Goal: Task Accomplishment & Management: Manage account settings

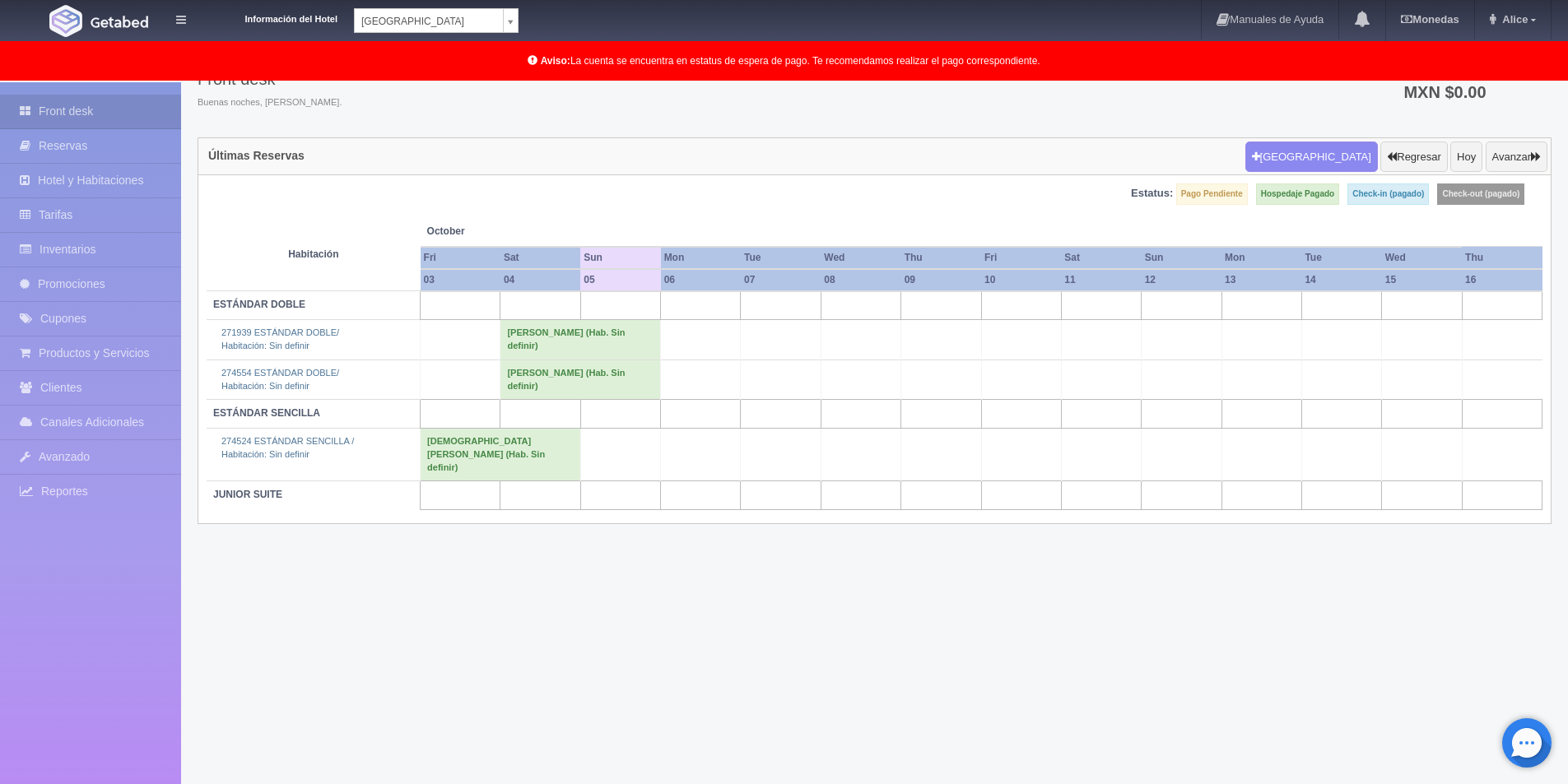
click at [516, 17] on body "Información del Hotel [GEOGRAPHIC_DATA] Campeche [GEOGRAPHIC_DATA] Colonial Man…" at bounding box center [784, 392] width 1568 height 786
click at [507, 19] on body "Información del Hotel Hotel Plaza Colonial Hotel Plaza Campeche Hotel Plaza Col…" at bounding box center [784, 392] width 1568 height 786
select select "342"
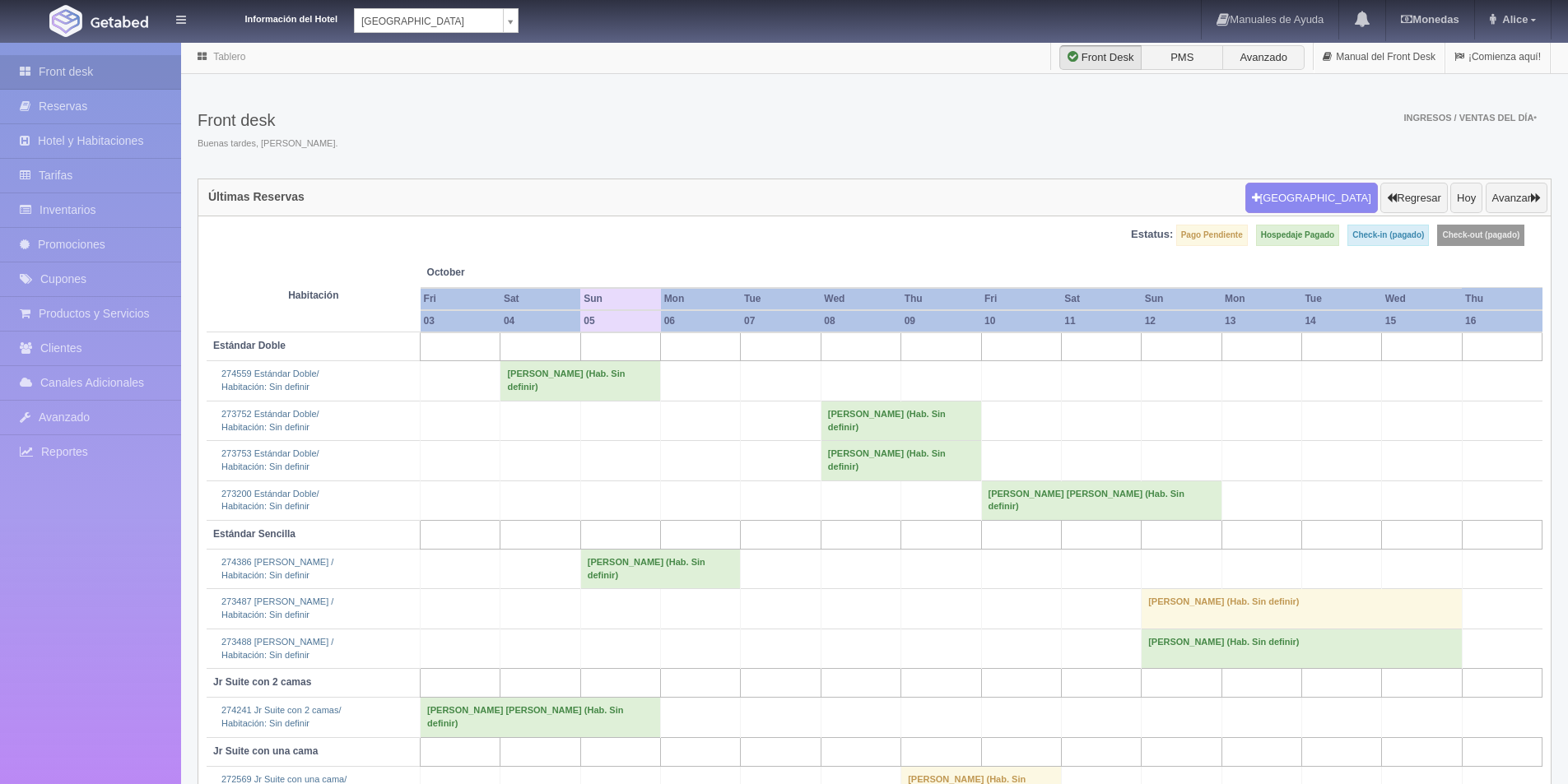
scroll to position [41, 0]
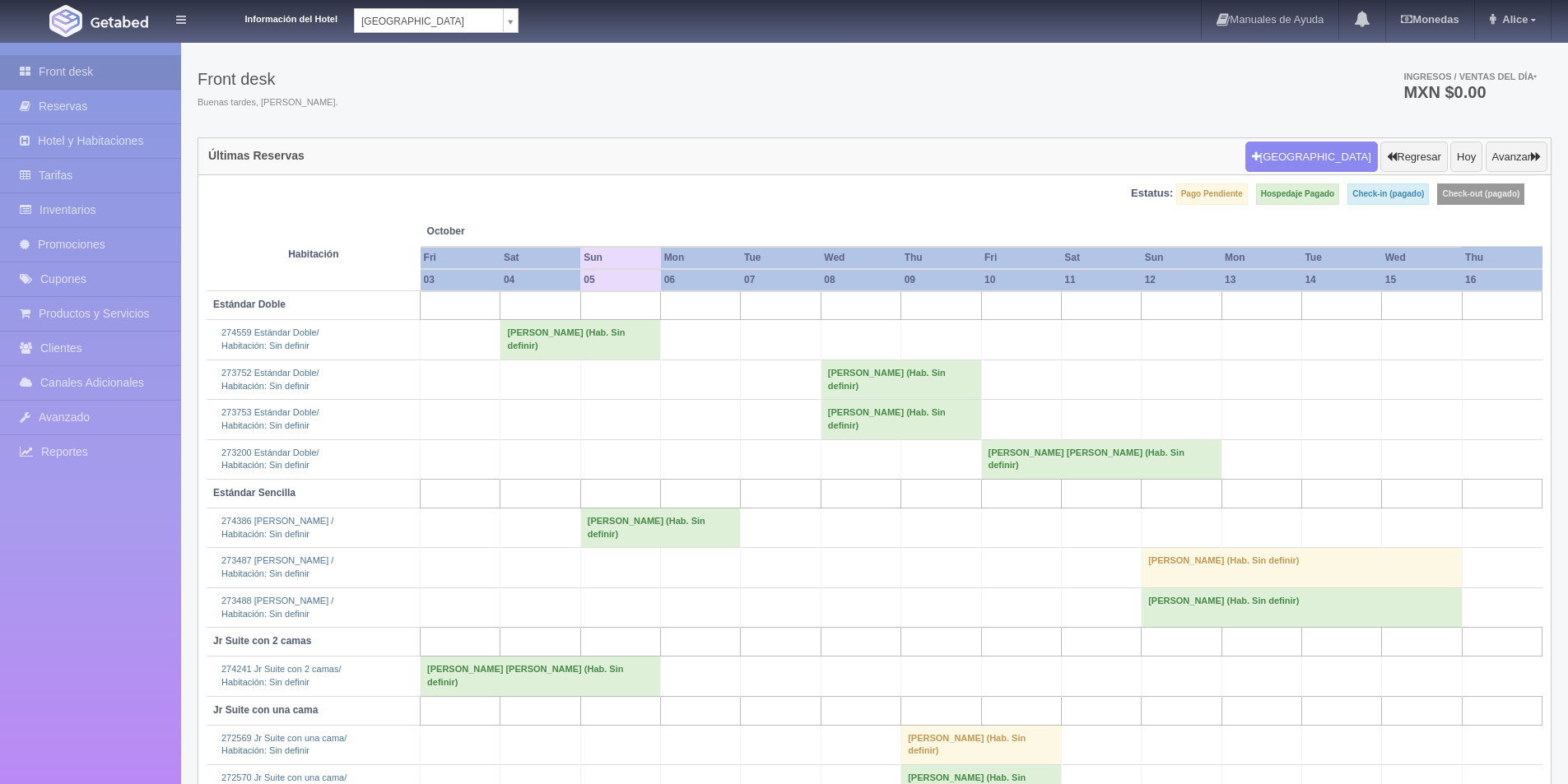
click at [509, 16] on body "Información del Hotel Hotel Plaza Campeche Hotel Plaza Campeche Hotel Plaza Col…" at bounding box center [784, 433] width 1568 height 866
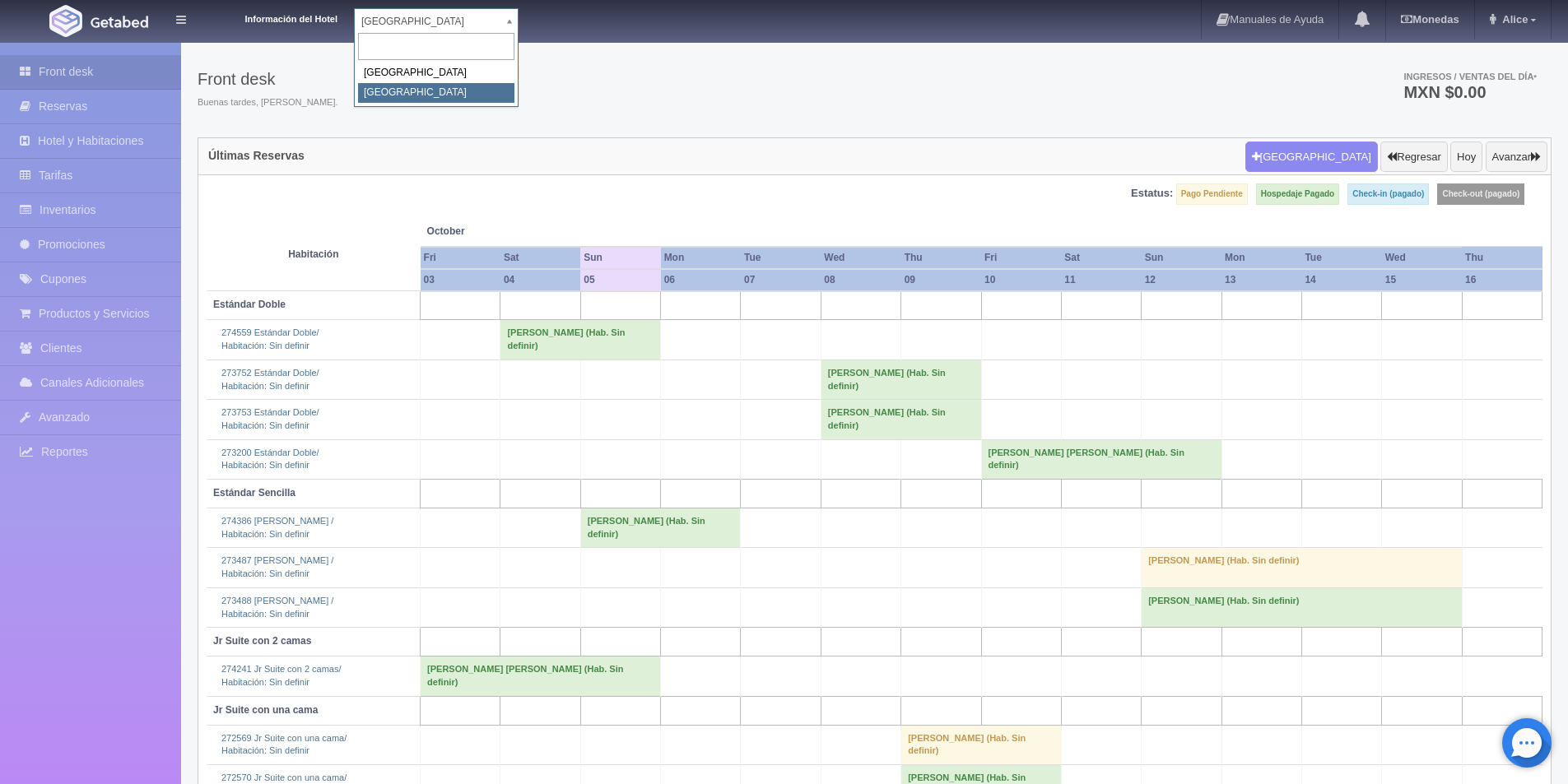
select select "375"
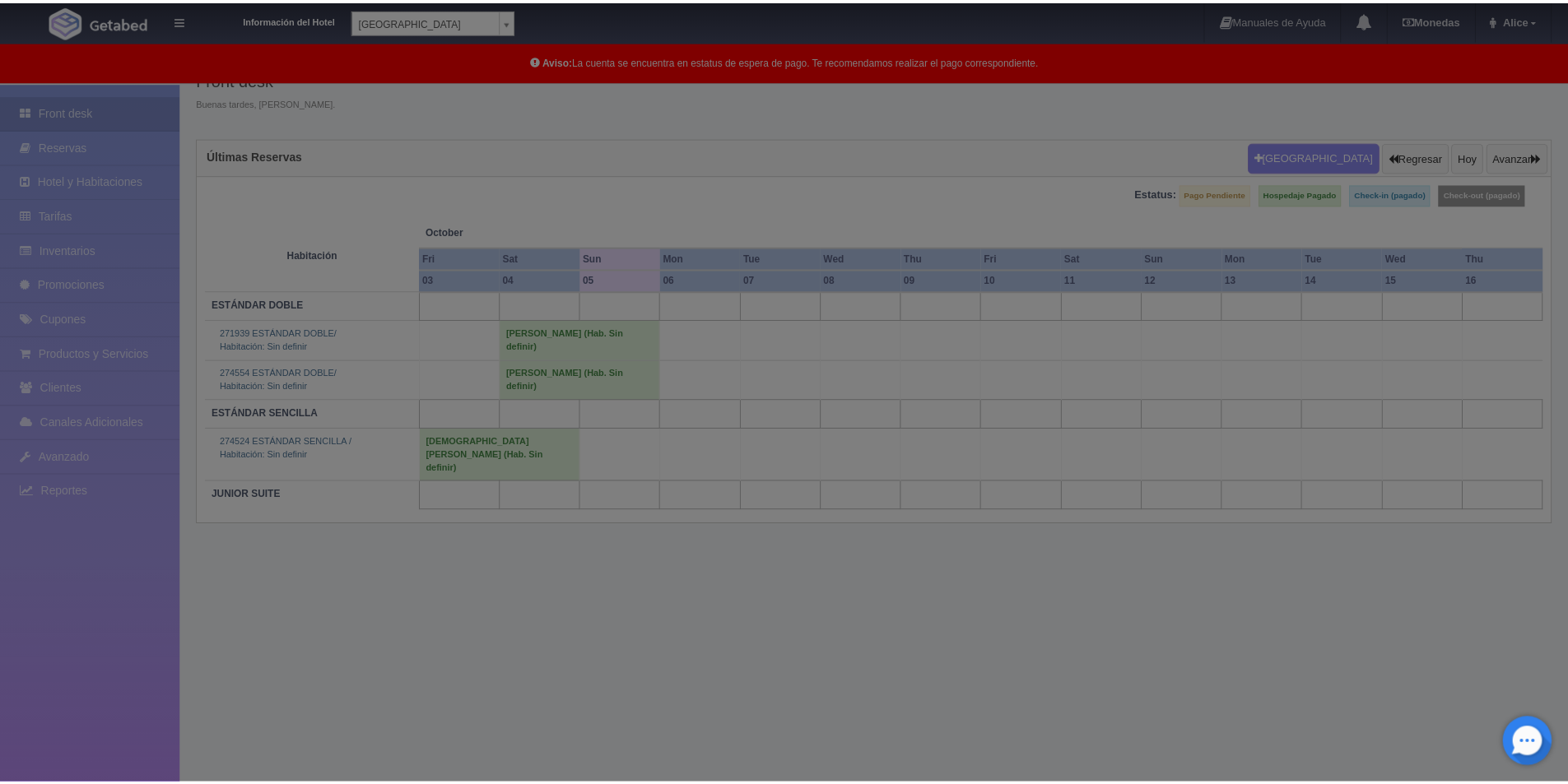
scroll to position [82, 0]
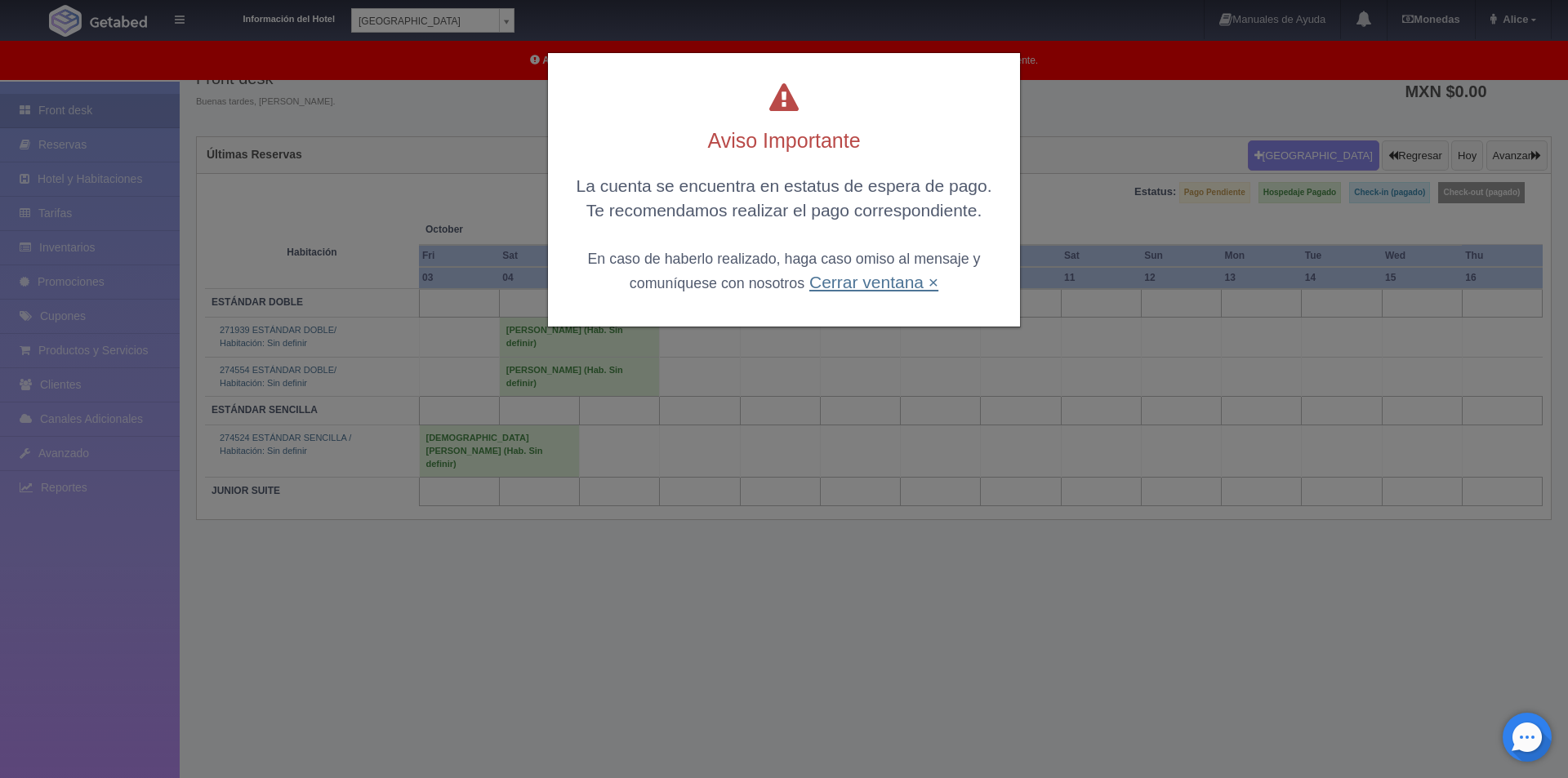
click at [855, 288] on link "Cerrar ventana ×" at bounding box center [873, 283] width 129 height 19
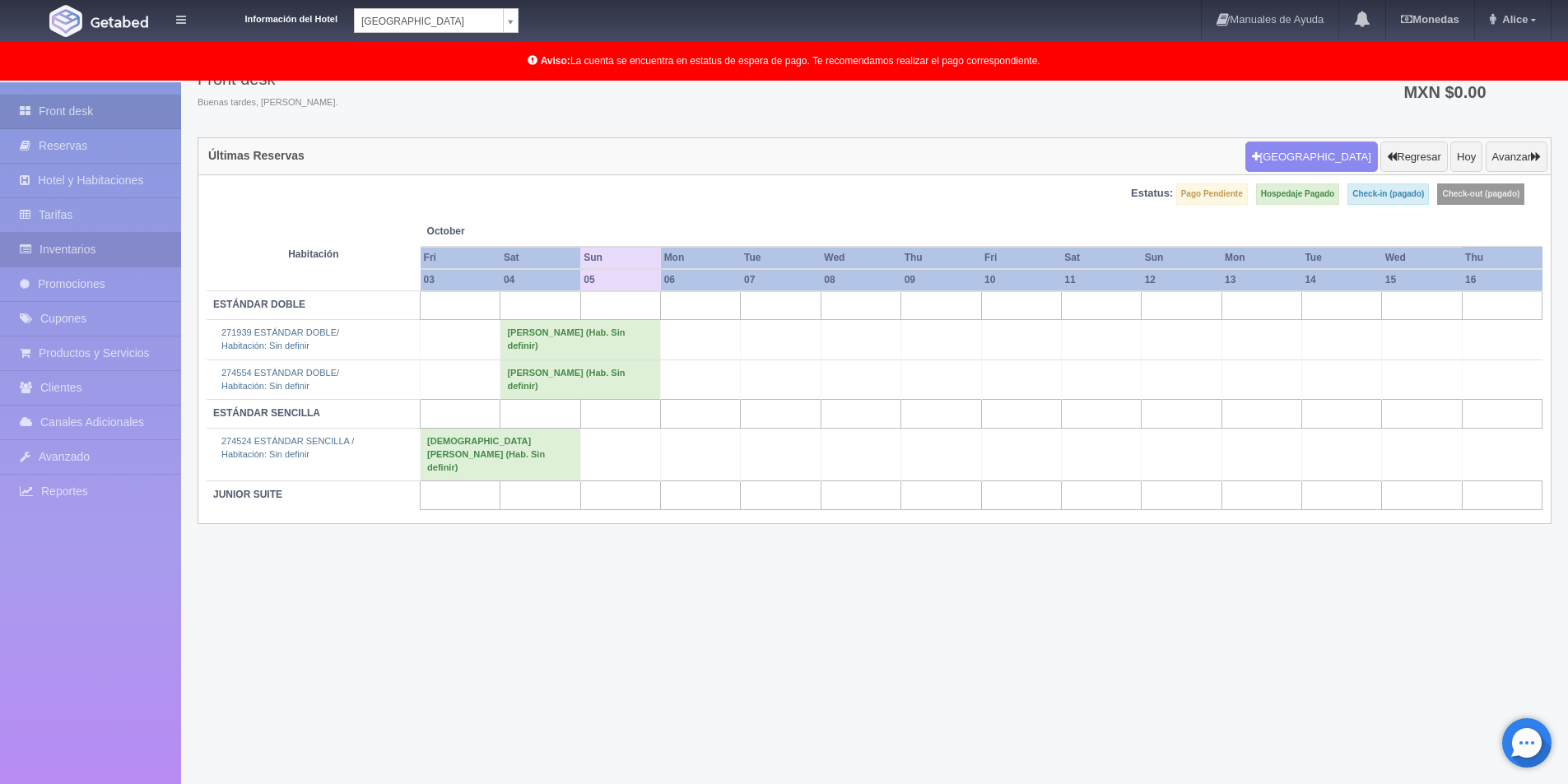
click at [123, 248] on link "Inventarios" at bounding box center [90, 249] width 181 height 34
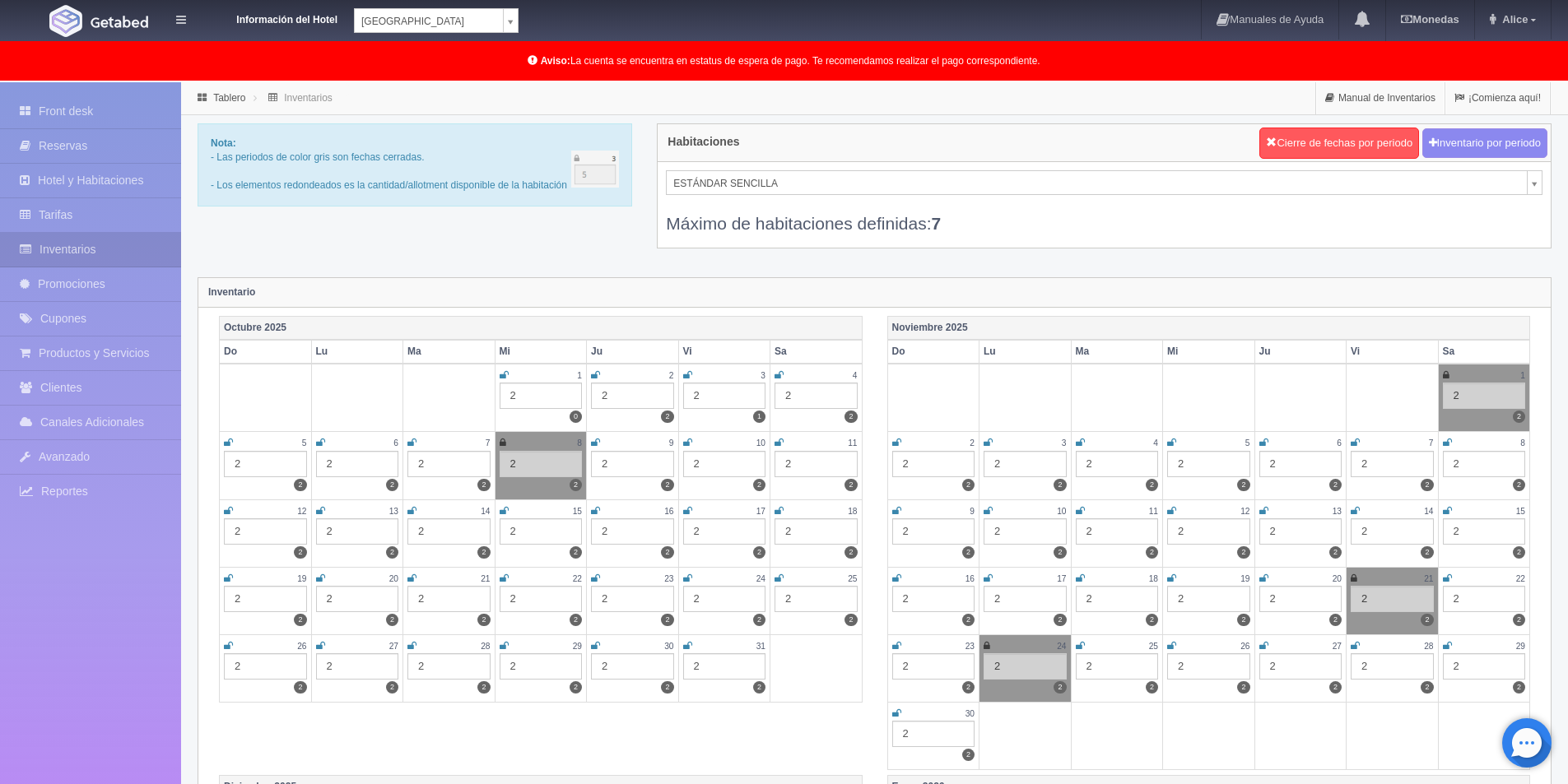
click at [575, 232] on div "Nota: - Las periodos de color gris son fechas cerradas. - Los elementos redonde…" at bounding box center [874, 196] width 1378 height 145
click at [841, 195] on div "Máximo de habitaciones definidas: 7" at bounding box center [1104, 215] width 876 height 41
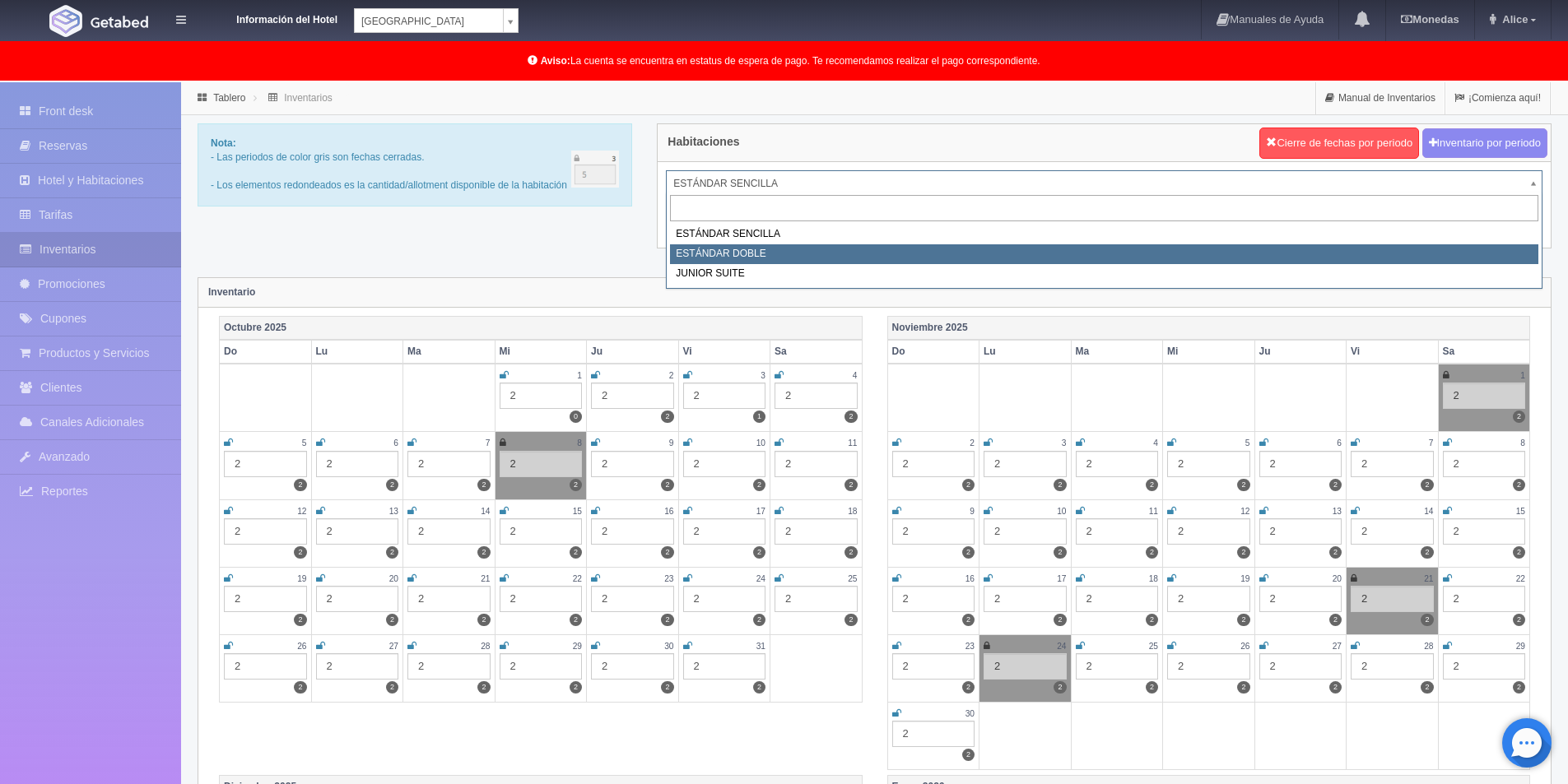
select select "745"
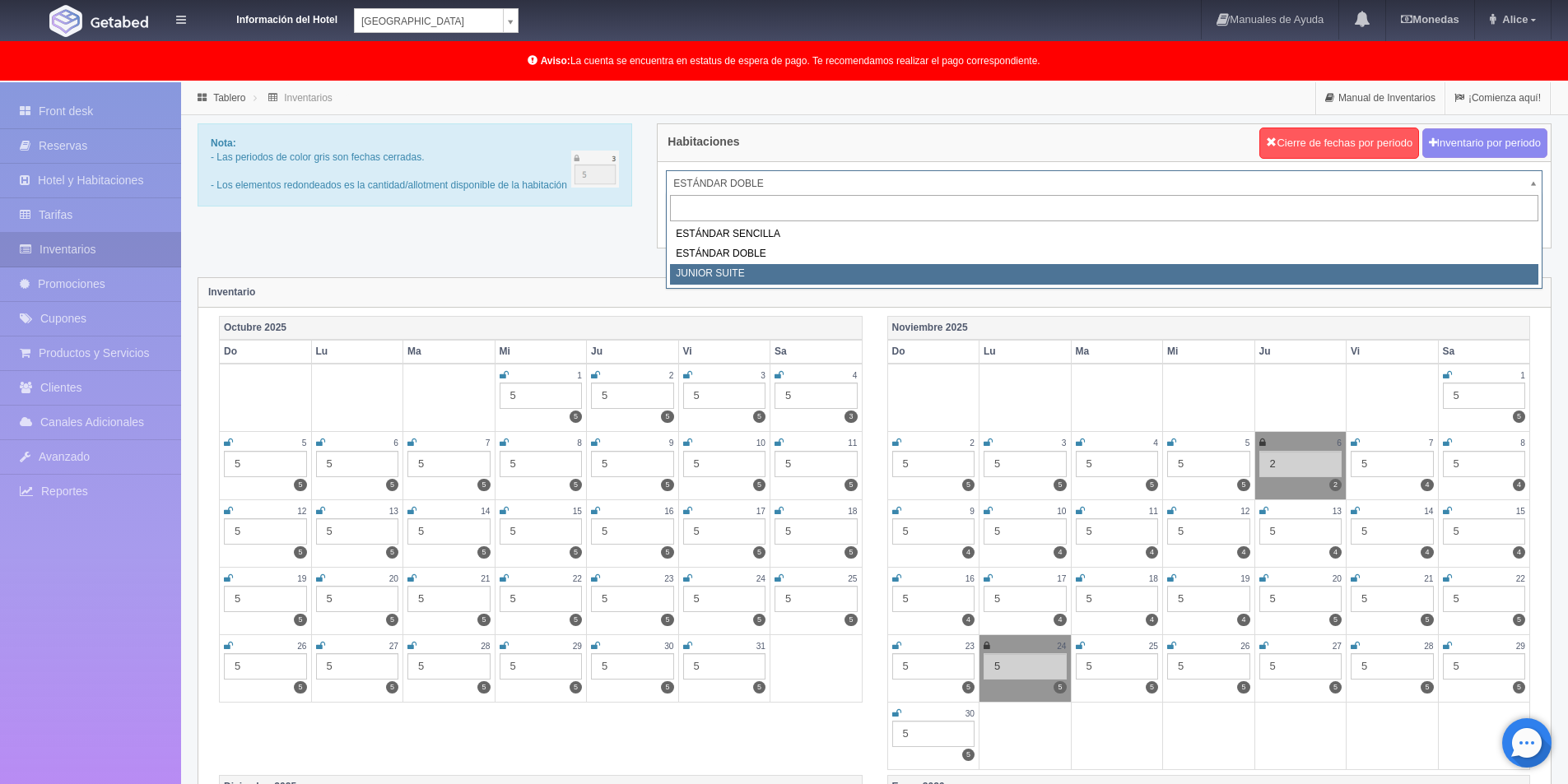
select select "752"
